Goal: Entertainment & Leisure: Consume media (video, audio)

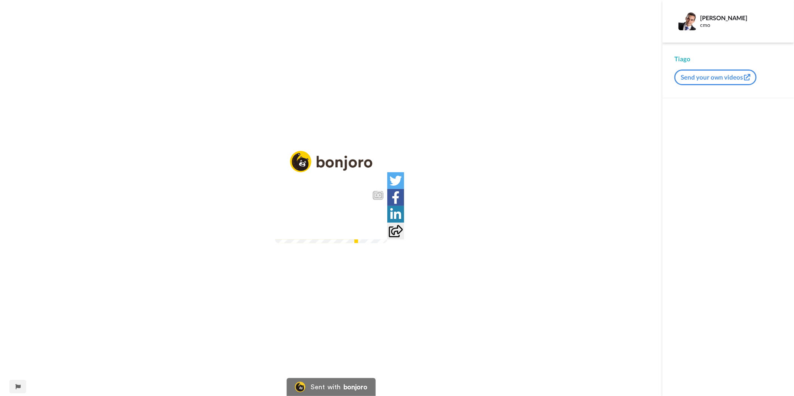
click at [569, 208] on div "CC Play/Pause e vai mostrar o status ali, eu não entendi tão bem se é para ter …" at bounding box center [331, 203] width 663 height 104
drag, startPoint x: 331, startPoint y: 225, endPoint x: 327, endPoint y: 217, distance: 9.4
click at [331, 225] on icon "Play/Pause" at bounding box center [332, 216] width 20 height 36
click at [329, 218] on icon "Play/Pause" at bounding box center [332, 216] width 20 height 36
click at [275, 243] on video at bounding box center [331, 215] width 112 height 56
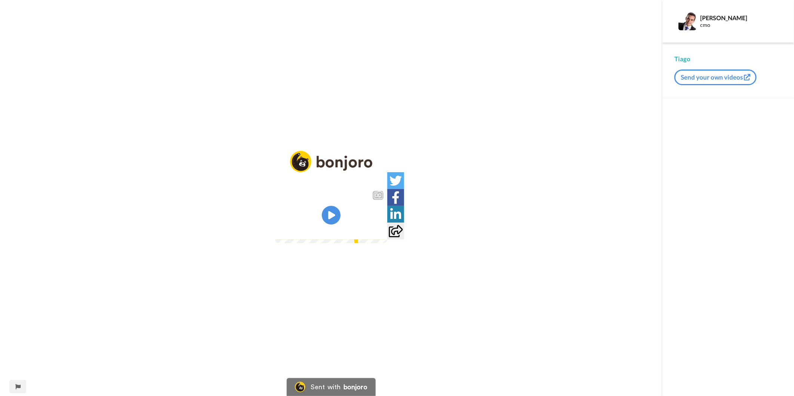
click at [350, 189] on video at bounding box center [331, 215] width 112 height 56
click at [341, 219] on icon "Play/Pause" at bounding box center [332, 216] width 20 height 36
click at [381, 233] on img at bounding box center [377, 229] width 8 height 8
click at [387, 240] on div "2:08 / 2:43" at bounding box center [331, 232] width 112 height 16
click at [381, 233] on img at bounding box center [377, 229] width 8 height 8
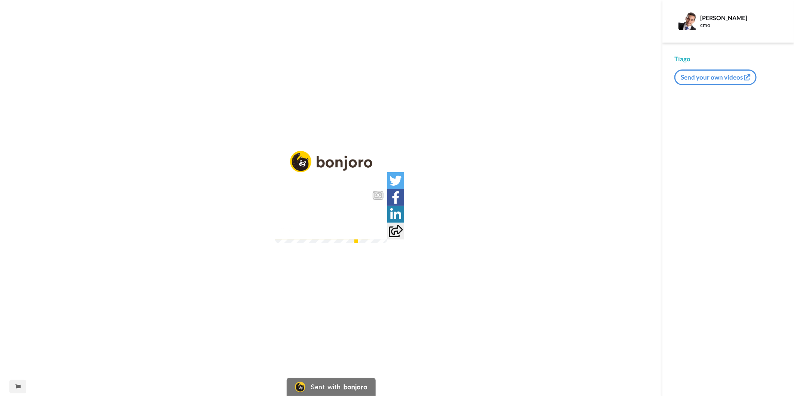
click at [303, 215] on video at bounding box center [331, 215] width 112 height 56
